Goal: Task Accomplishment & Management: Use online tool/utility

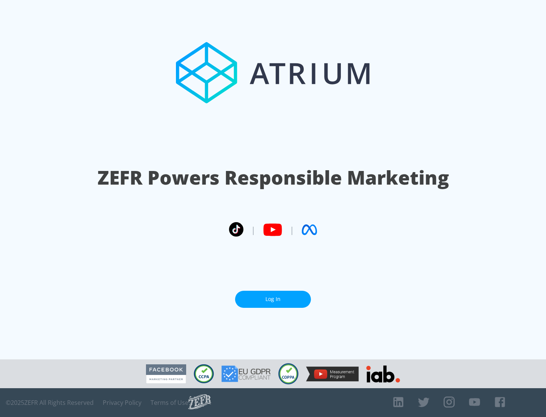
click at [273, 299] on link "Log In" at bounding box center [273, 299] width 76 height 17
